Goal: Task Accomplishment & Management: Manage account settings

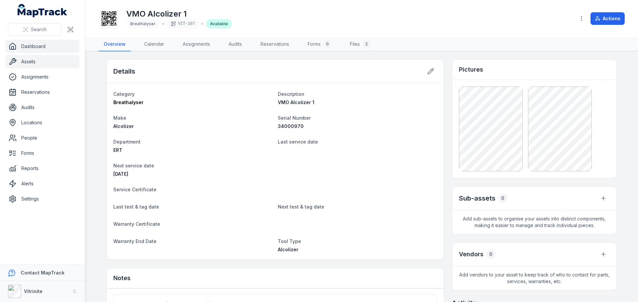
click at [31, 44] on link "Dashboard" at bounding box center [42, 46] width 74 height 13
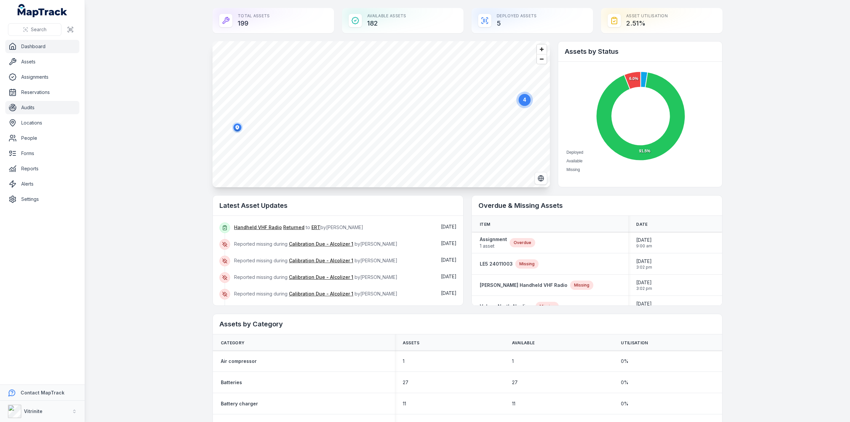
click at [26, 107] on link "Audits" at bounding box center [42, 107] width 74 height 13
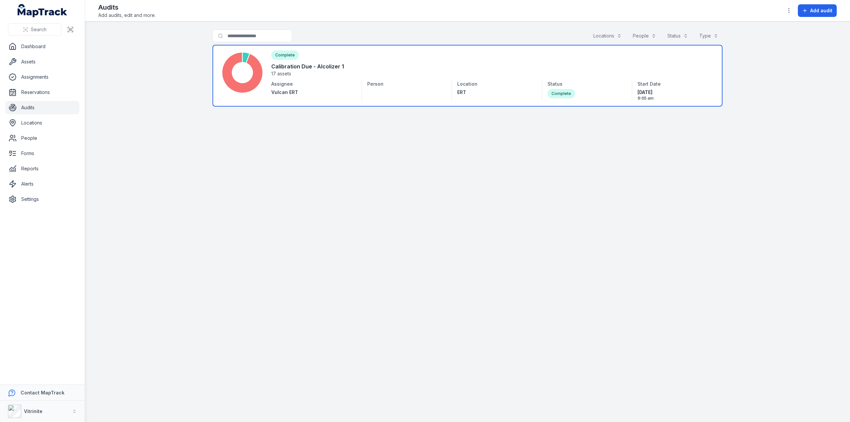
click at [290, 79] on link at bounding box center [468, 76] width 510 height 62
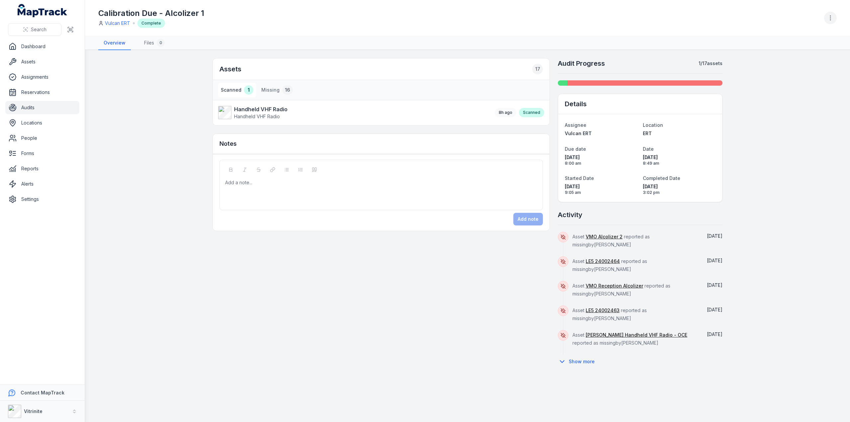
click at [637, 15] on icon "button" at bounding box center [830, 18] width 7 height 7
click at [637, 69] on div "Delete audit" at bounding box center [797, 71] width 74 height 12
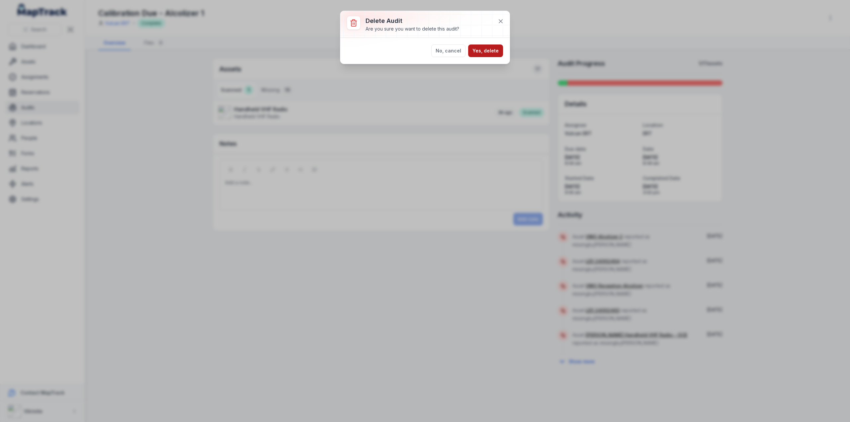
click at [487, 49] on button "Yes, delete" at bounding box center [485, 50] width 35 height 13
click at [479, 57] on button "Yes, delete" at bounding box center [485, 60] width 35 height 13
click at [448, 57] on button "No, cancel" at bounding box center [448, 60] width 34 height 13
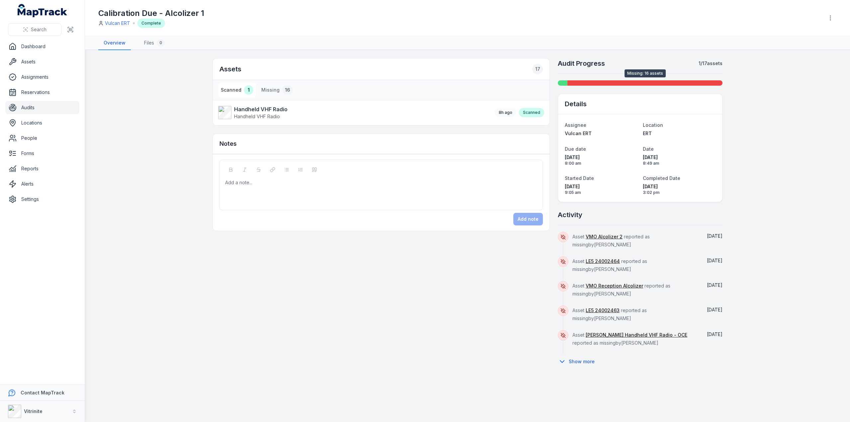
click at [622, 81] on div at bounding box center [644, 82] width 155 height 5
click at [272, 90] on button "Missing 16" at bounding box center [277, 90] width 37 height 15
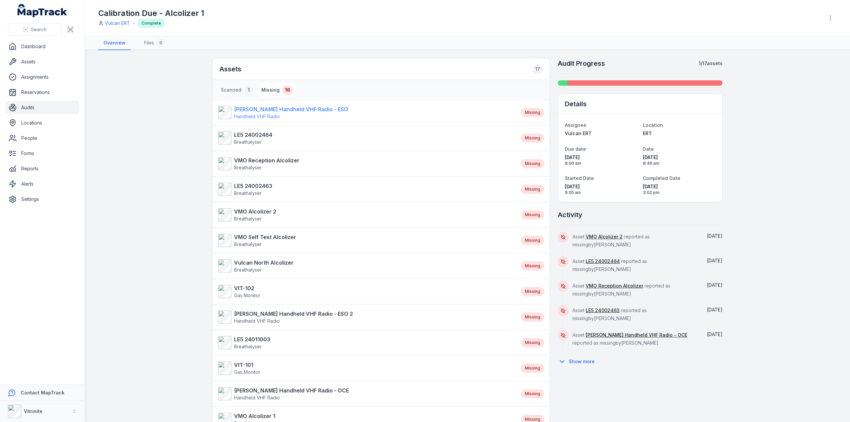
click at [251, 111] on strong "[PERSON_NAME] Handheld VHF Radio - ESO" at bounding box center [291, 109] width 114 height 8
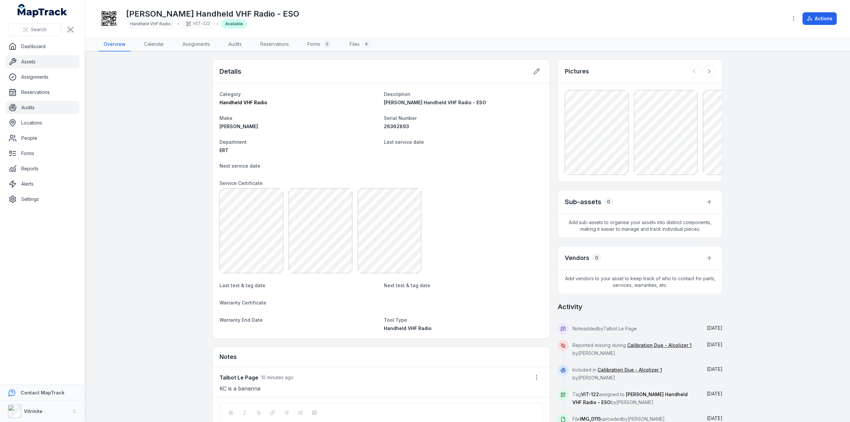
click at [27, 104] on link "Audits" at bounding box center [42, 107] width 74 height 13
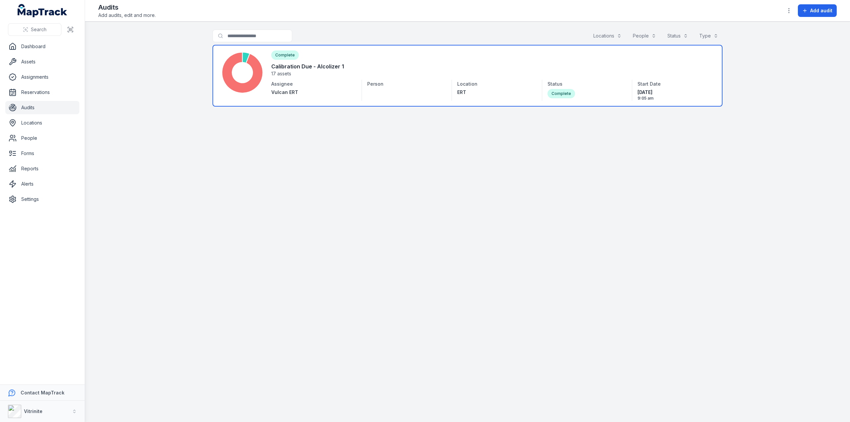
click at [283, 60] on link at bounding box center [468, 76] width 510 height 62
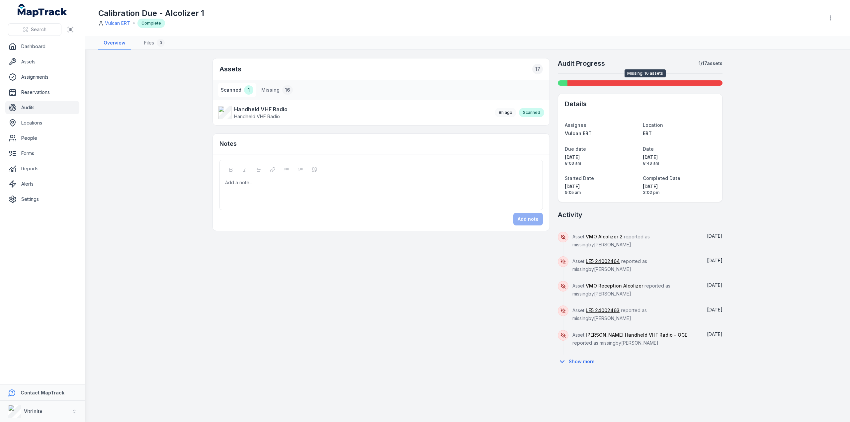
click at [611, 83] on div at bounding box center [644, 82] width 155 height 5
click at [273, 91] on button "Missing 16" at bounding box center [277, 90] width 37 height 15
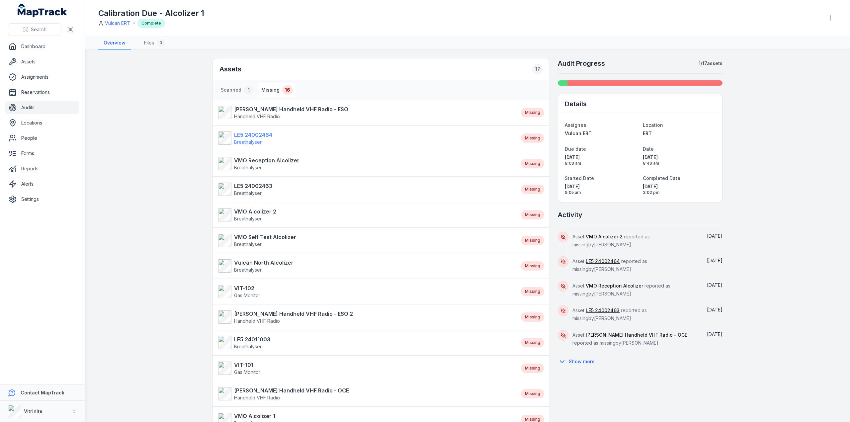
click at [240, 136] on strong "LE5 24002464" at bounding box center [253, 135] width 38 height 8
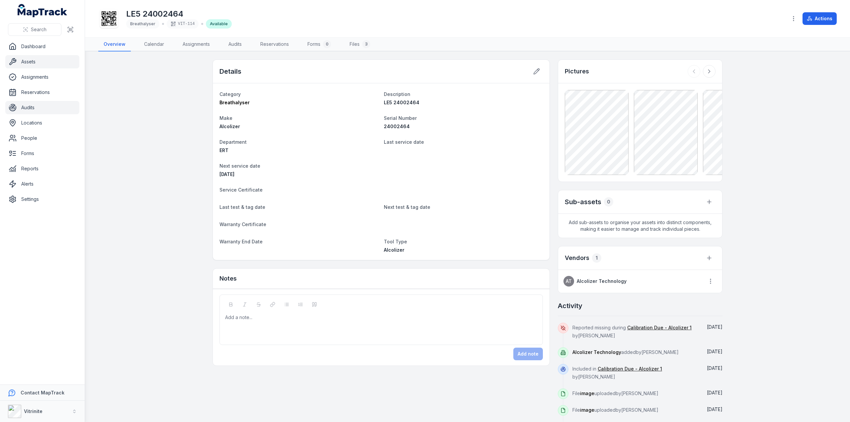
click at [33, 110] on link "Audits" at bounding box center [42, 107] width 74 height 13
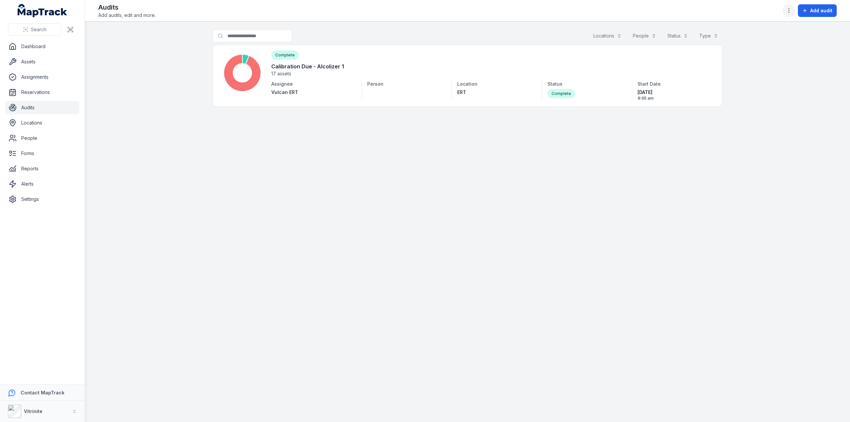
click at [637, 11] on icon "button" at bounding box center [789, 10] width 7 height 7
click at [278, 57] on div "Toggle Navigation Audits Add audits, edit and more. Add audit Search for audits…" at bounding box center [467, 211] width 765 height 422
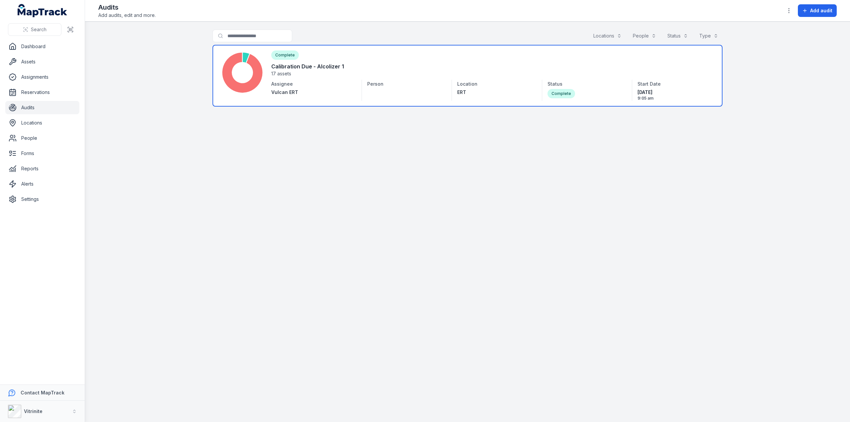
click at [305, 65] on link at bounding box center [468, 76] width 510 height 62
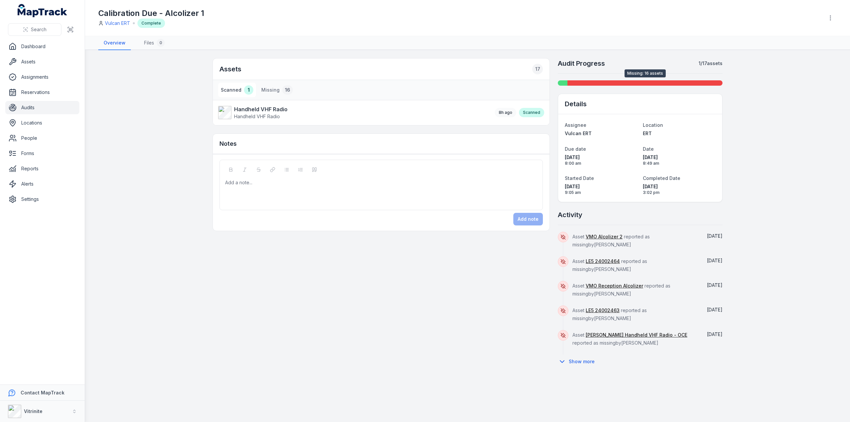
click at [637, 82] on div at bounding box center [644, 82] width 155 height 5
click at [274, 90] on button "Missing 16" at bounding box center [277, 90] width 37 height 15
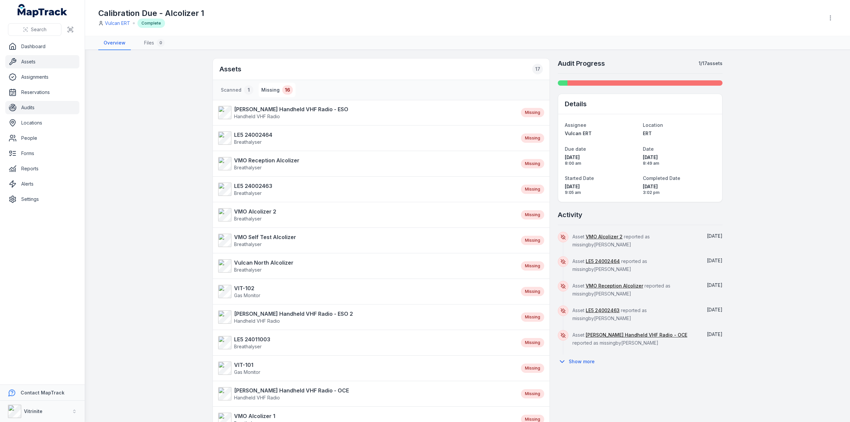
click at [34, 62] on link "Assets" at bounding box center [42, 61] width 74 height 13
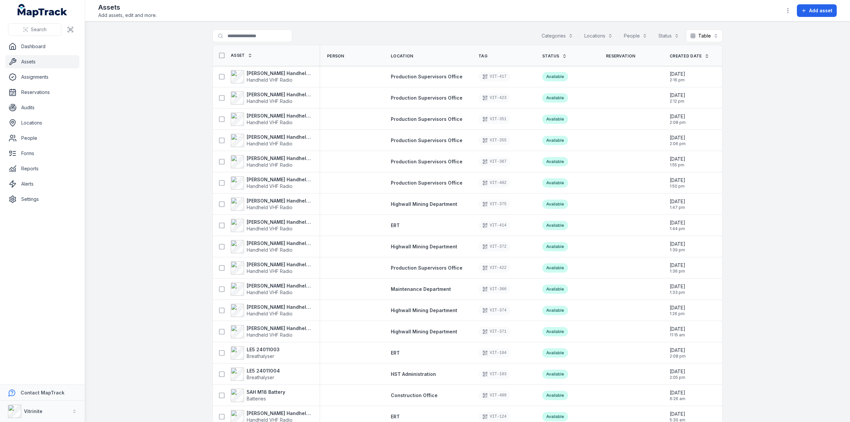
click at [556, 52] on th "Status" at bounding box center [566, 55] width 64 height 21
click at [562, 55] on icon at bounding box center [564, 56] width 5 height 5
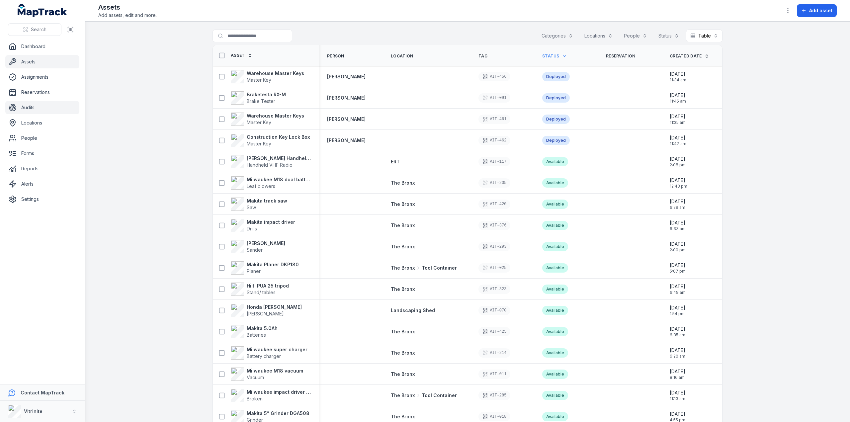
click at [32, 109] on link "Audits" at bounding box center [42, 107] width 74 height 13
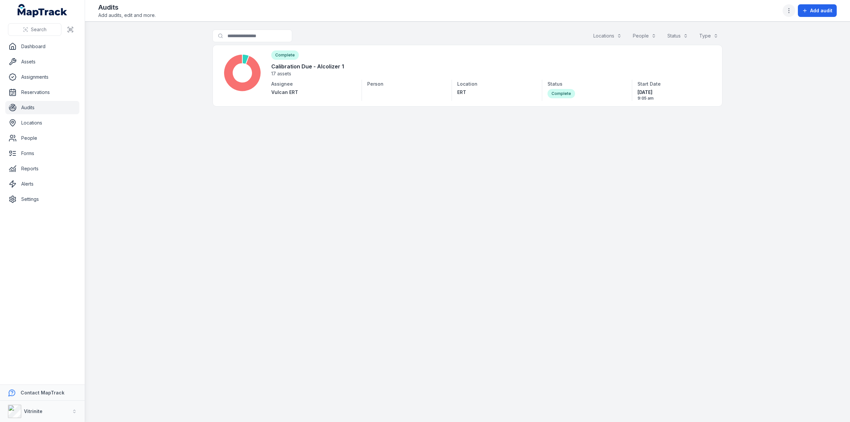
click at [790, 10] on icon "button" at bounding box center [789, 10] width 7 height 7
click at [820, 35] on div "Toggle Navigation Audits Add audits, edit and more. Add audit Search for audits…" at bounding box center [467, 211] width 765 height 422
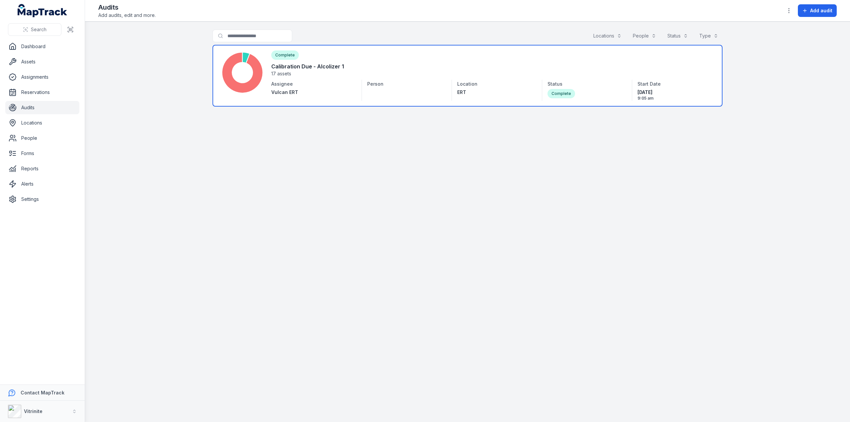
click at [285, 64] on link at bounding box center [468, 76] width 510 height 62
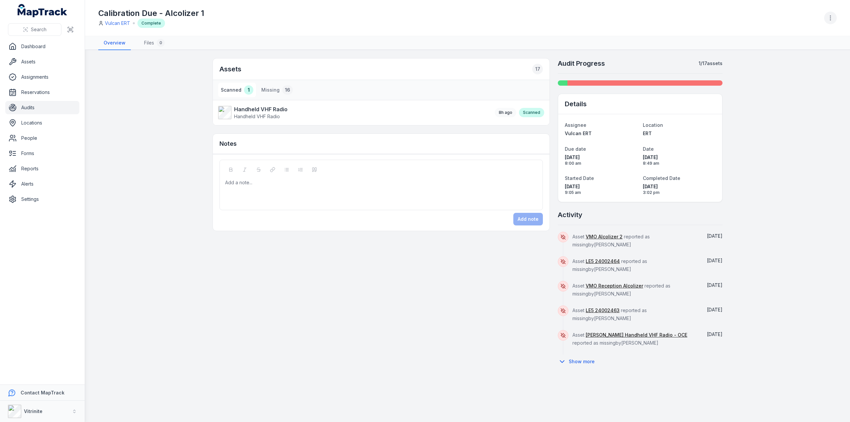
click at [831, 16] on icon "button" at bounding box center [830, 18] width 7 height 7
click at [782, 72] on div "Delete audit" at bounding box center [797, 71] width 74 height 12
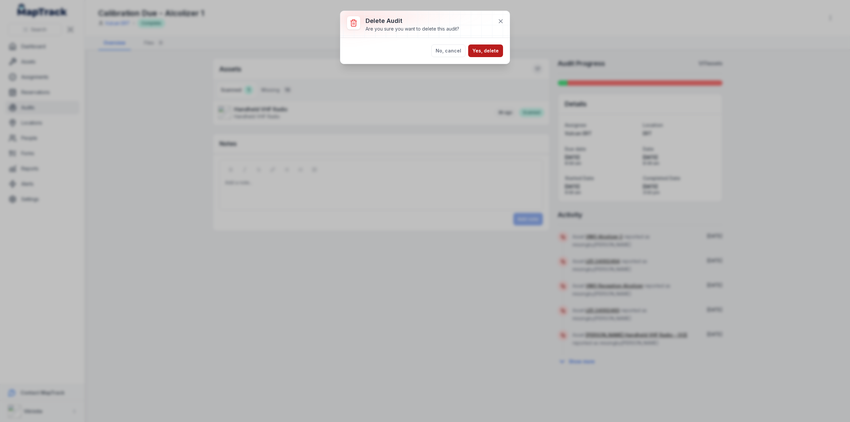
click at [474, 53] on button "Yes, delete" at bounding box center [485, 50] width 35 height 13
click at [446, 59] on button "No, cancel" at bounding box center [448, 60] width 34 height 13
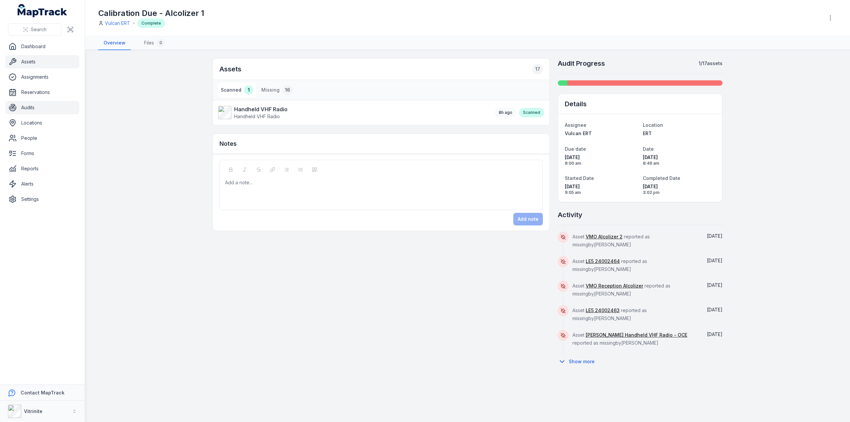
click at [27, 63] on link "Assets" at bounding box center [42, 61] width 74 height 13
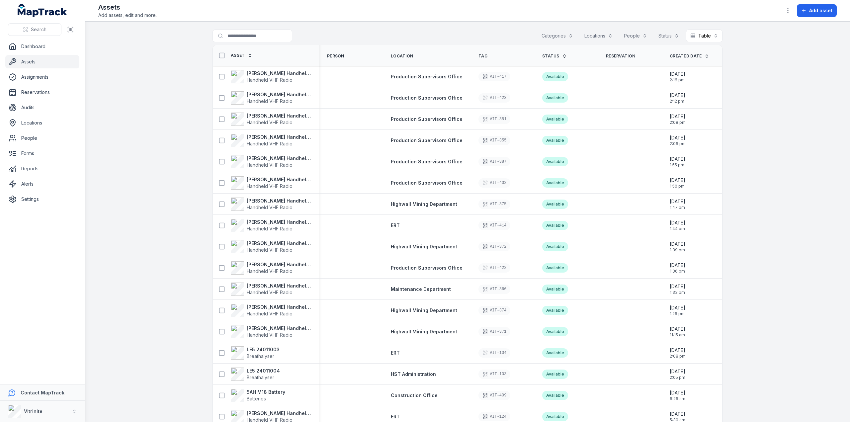
scroll to position [66, 0]
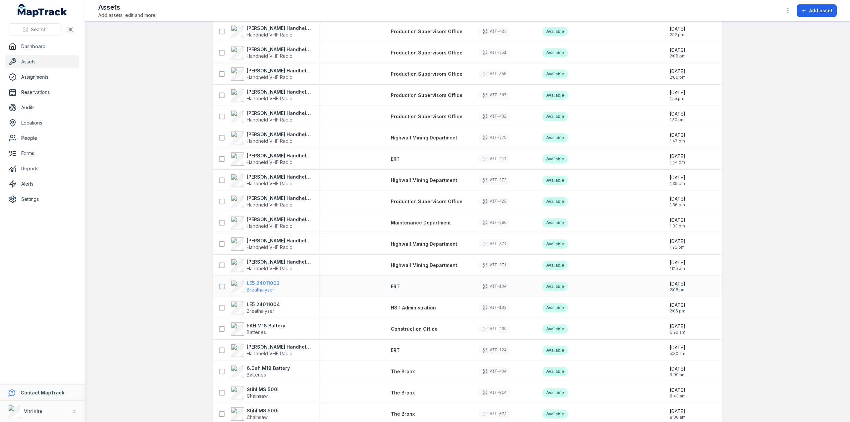
click at [260, 289] on span "Breathalyser" at bounding box center [261, 290] width 28 height 6
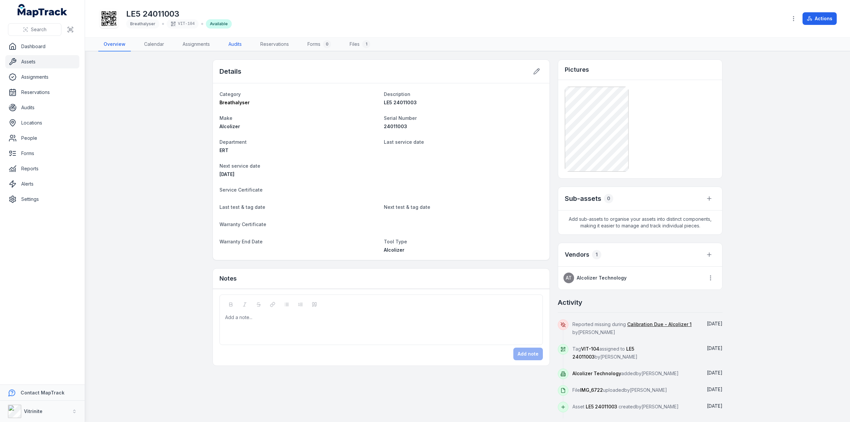
click at [236, 47] on link "Audits" at bounding box center [235, 45] width 24 height 14
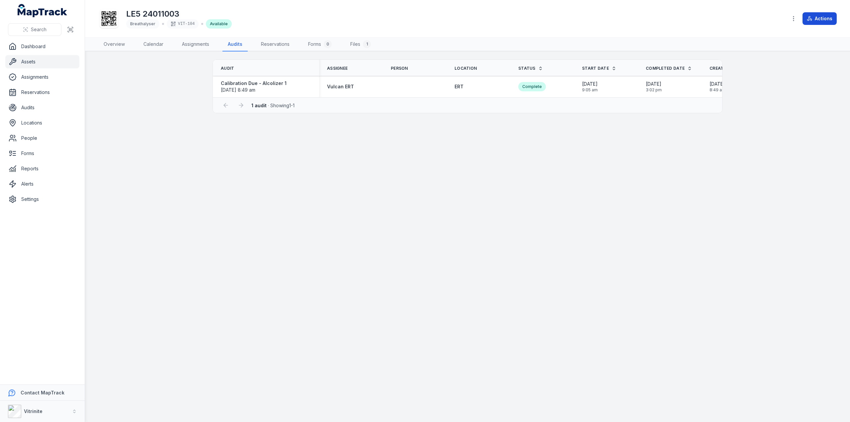
click at [818, 16] on button "Actions" at bounding box center [820, 18] width 34 height 13
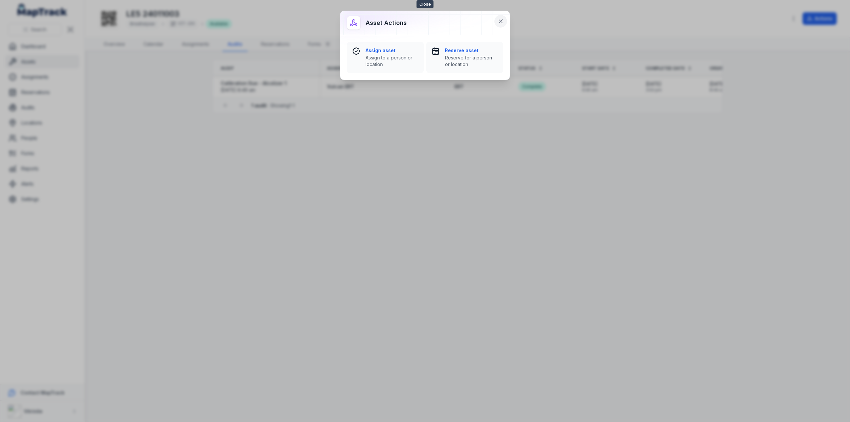
click at [502, 22] on icon at bounding box center [500, 21] width 3 height 3
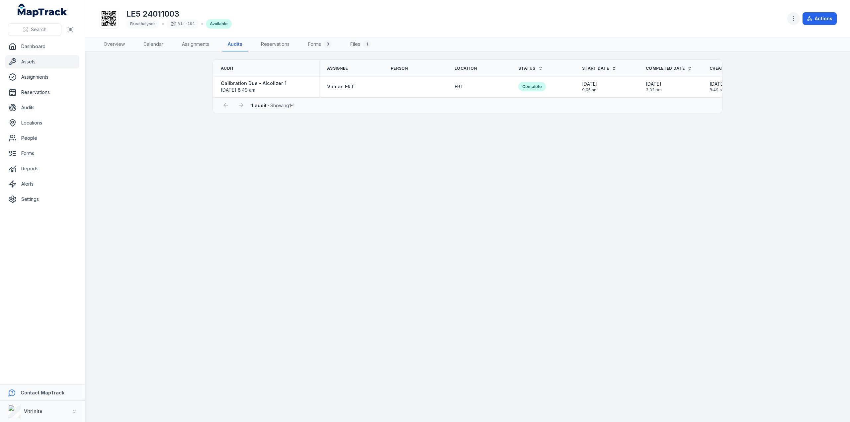
click at [793, 18] on icon "button" at bounding box center [793, 18] width 7 height 7
click at [623, 152] on div "Toggle Navigation LE5 24011003 Breathalyser VIT-104 Available Actions Overview …" at bounding box center [467, 211] width 765 height 422
click at [237, 42] on link "Audits" at bounding box center [234, 45] width 25 height 14
drag, startPoint x: 607, startPoint y: 100, endPoint x: 702, endPoint y: 101, distance: 94.3
click at [702, 101] on div "1 audit · Showing 1 - 1" at bounding box center [467, 105] width 509 height 16
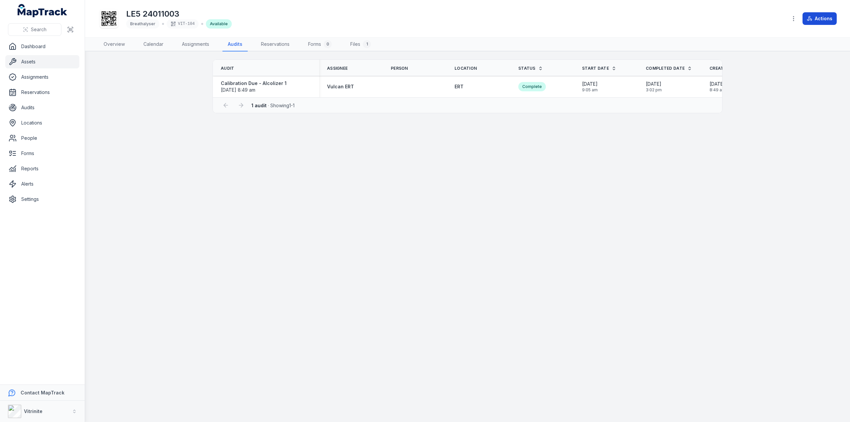
click at [822, 20] on button "Actions" at bounding box center [820, 18] width 34 height 13
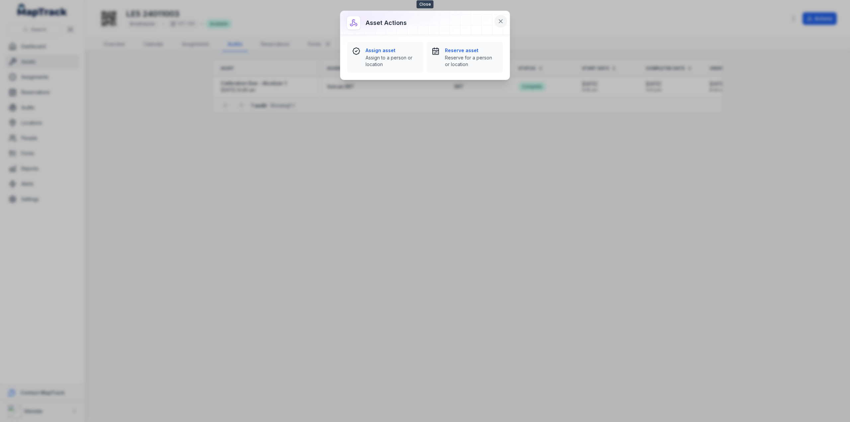
click at [500, 19] on icon at bounding box center [500, 21] width 7 height 7
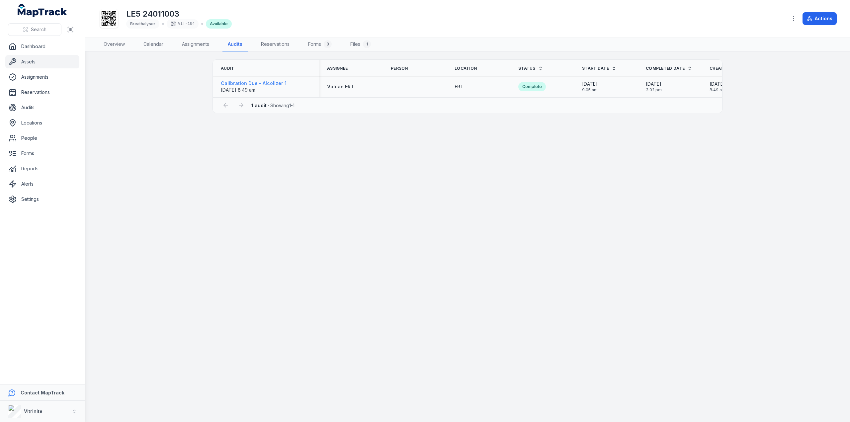
click at [233, 83] on strong "Calibration Due - Alcolizer 1" at bounding box center [254, 83] width 66 height 7
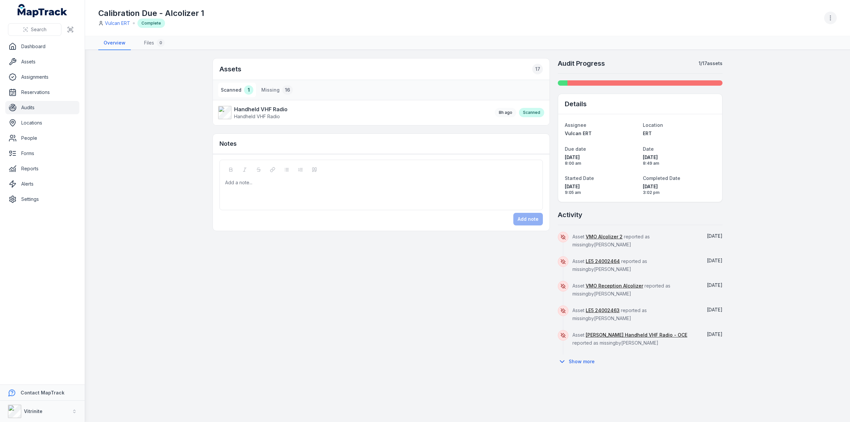
click at [830, 19] on icon "button" at bounding box center [830, 18] width 7 height 7
click at [782, 72] on div "Delete audit" at bounding box center [797, 71] width 74 height 12
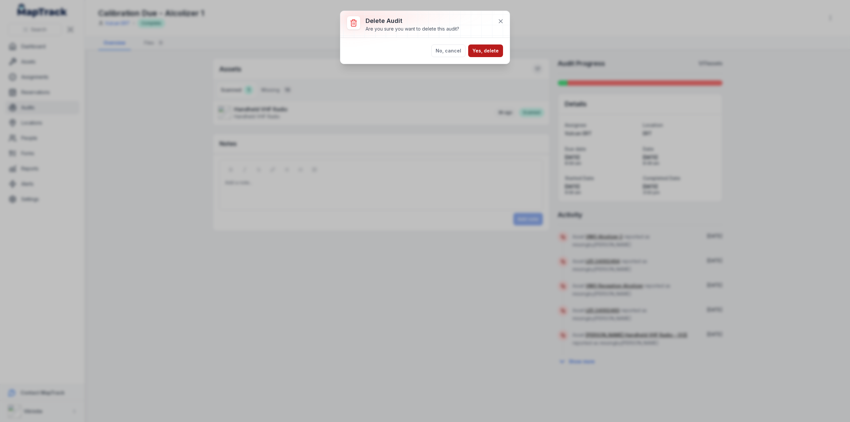
click at [483, 51] on button "Yes, delete" at bounding box center [485, 50] width 35 height 13
click at [444, 62] on button "No, cancel" at bounding box center [448, 60] width 34 height 13
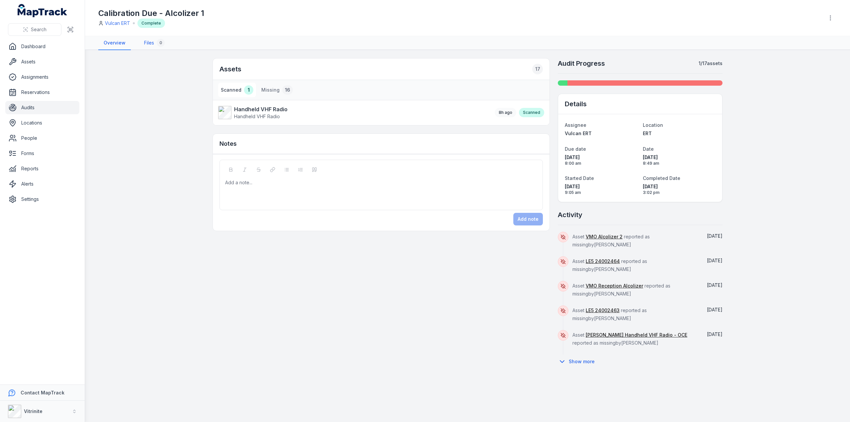
click at [146, 44] on link "Files 0" at bounding box center [154, 43] width 31 height 14
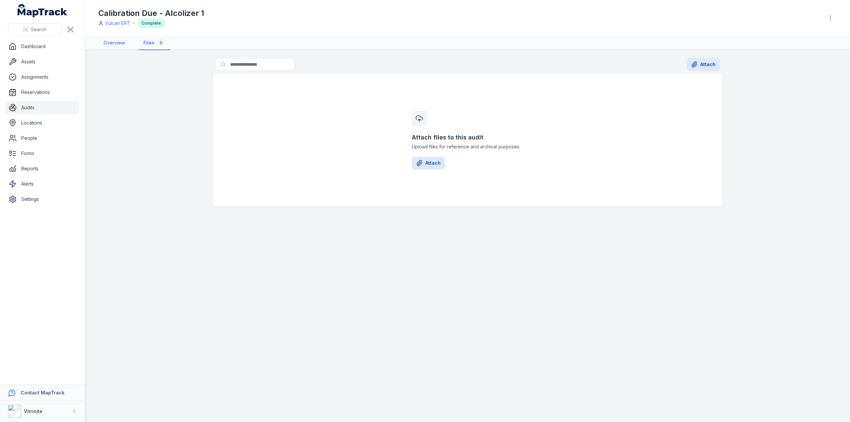
click at [118, 42] on link "Overview" at bounding box center [114, 43] width 32 height 14
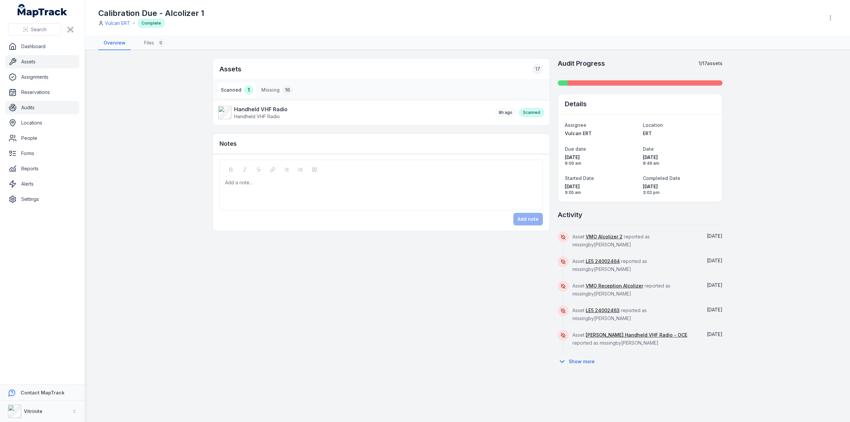
click at [29, 63] on link "Assets" at bounding box center [42, 61] width 74 height 13
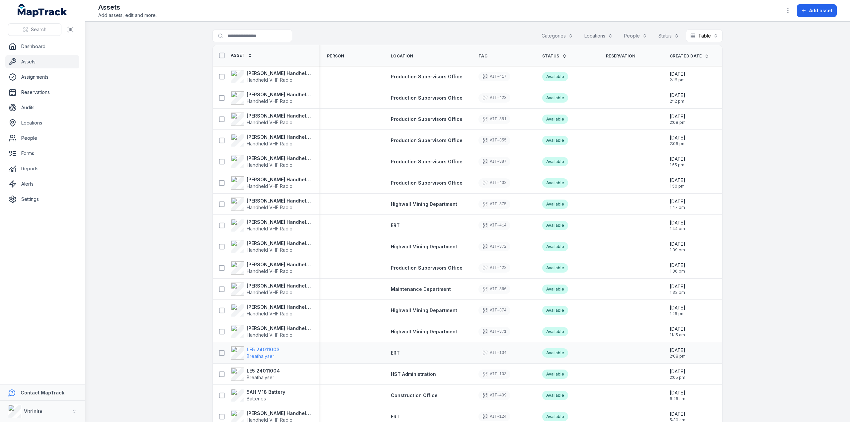
click at [252, 350] on strong "LE5 24011003" at bounding box center [263, 349] width 33 height 7
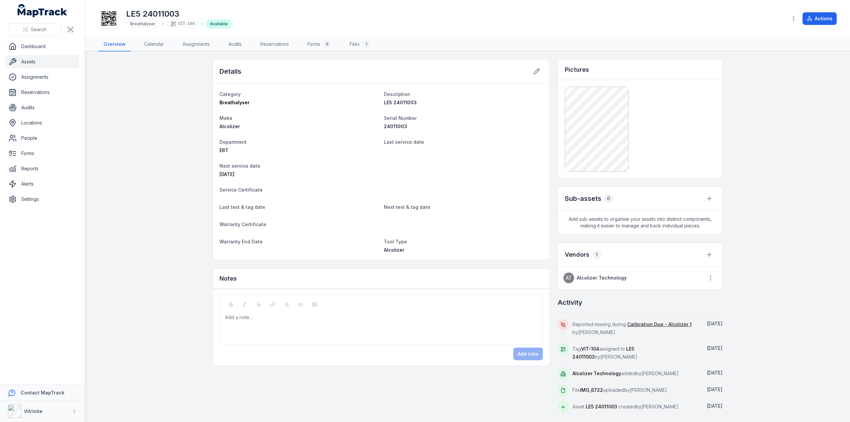
click at [802, 16] on div "Actions" at bounding box center [811, 18] width 49 height 13
click at [794, 20] on icon "button" at bounding box center [793, 18] width 7 height 7
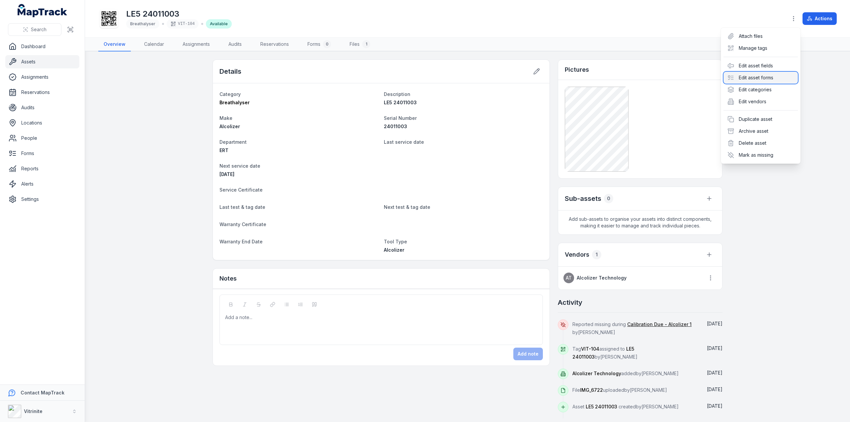
click at [753, 79] on div "Edit asset forms" at bounding box center [761, 78] width 74 height 12
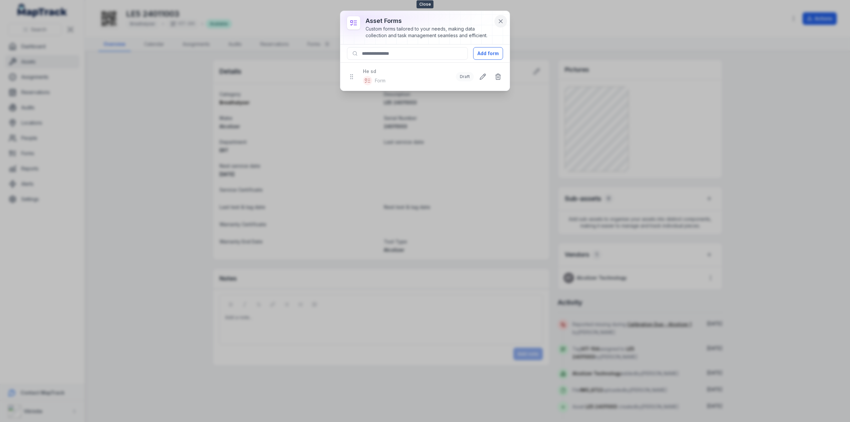
click at [500, 20] on icon at bounding box center [500, 21] width 3 height 3
